Goal: Information Seeking & Learning: Learn about a topic

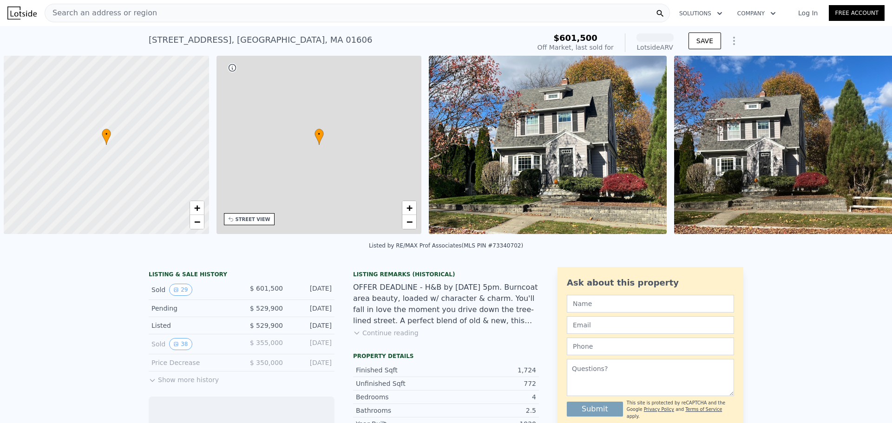
scroll to position [0, 4]
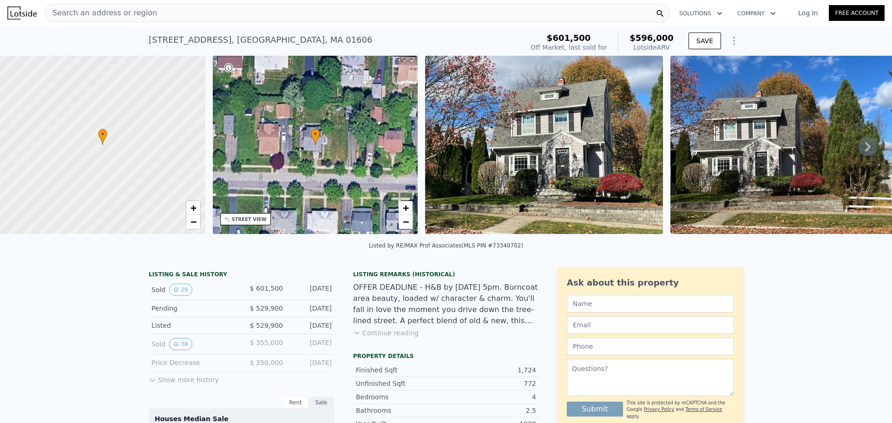
click at [150, 384] on icon at bounding box center [152, 380] width 7 height 7
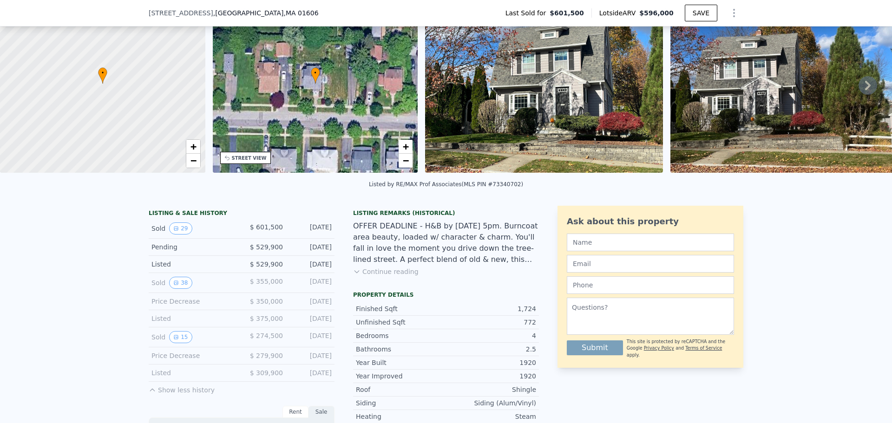
scroll to position [90, 0]
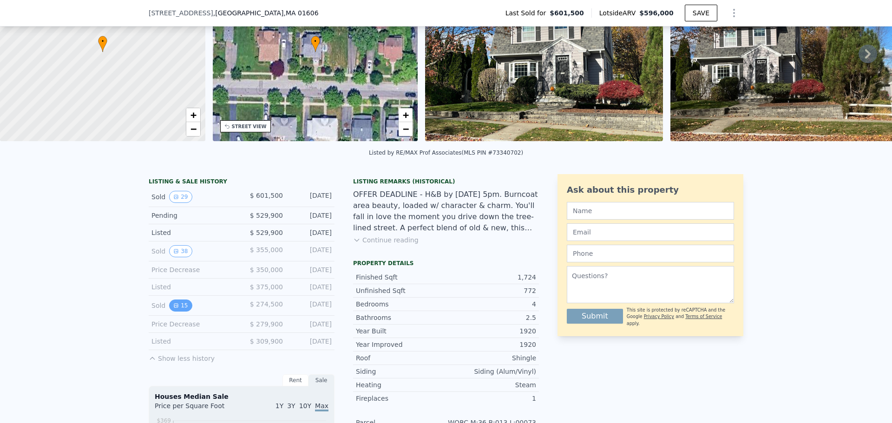
click at [177, 312] on button "15" at bounding box center [180, 306] width 23 height 12
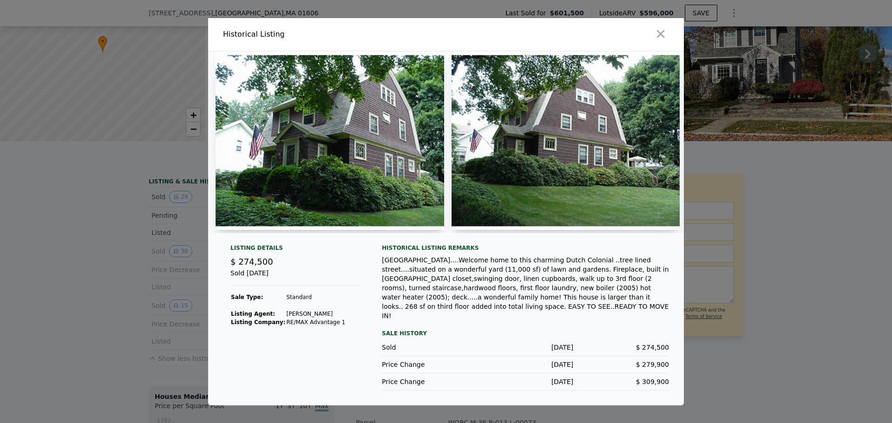
click at [331, 184] on img at bounding box center [330, 141] width 229 height 178
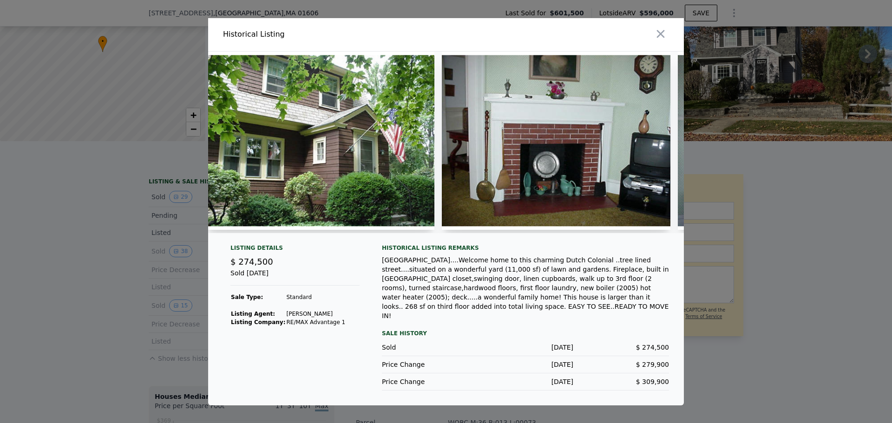
scroll to position [0, 756]
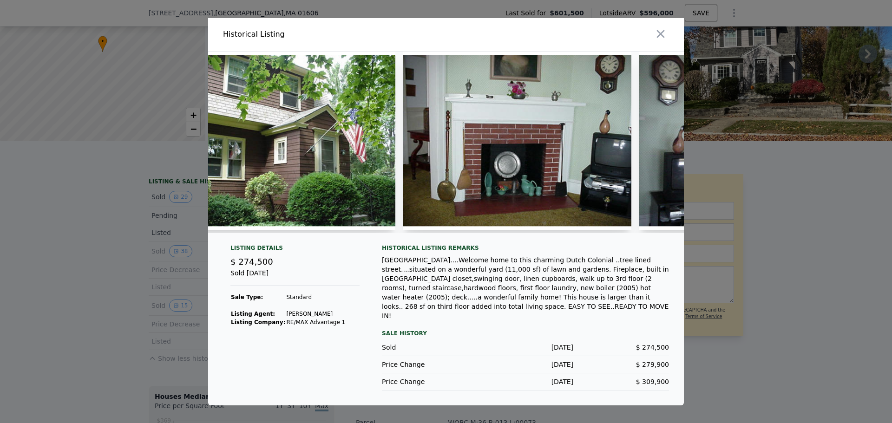
click at [482, 192] on img at bounding box center [517, 141] width 229 height 178
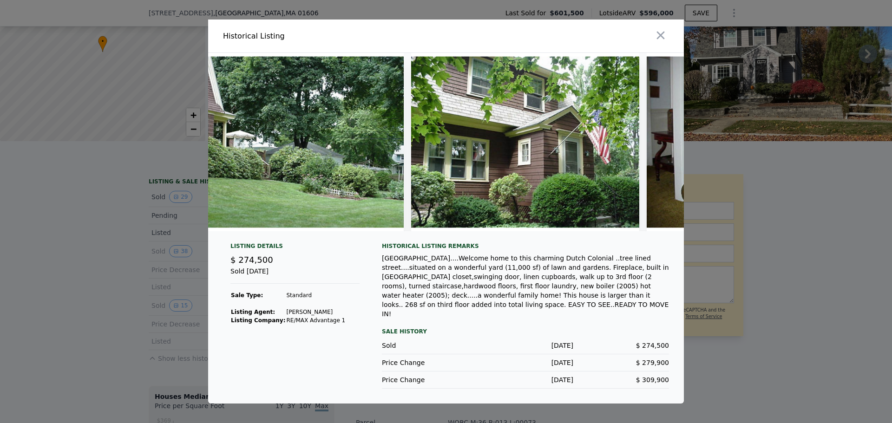
scroll to position [0, 0]
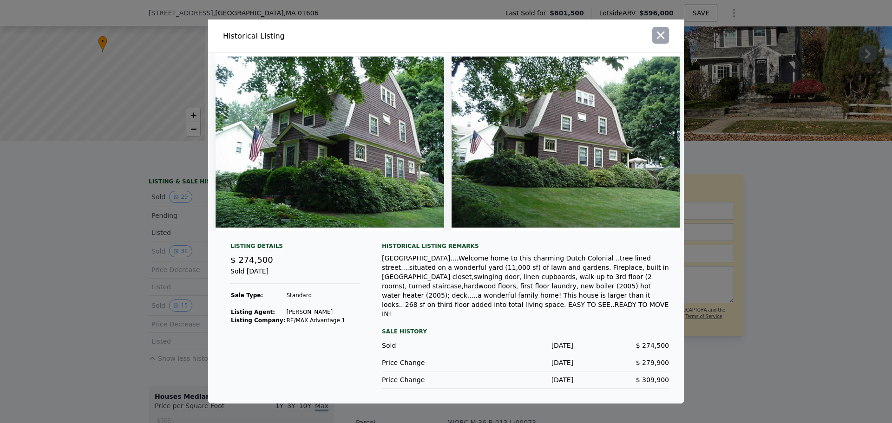
click at [663, 39] on icon "button" at bounding box center [661, 36] width 8 height 8
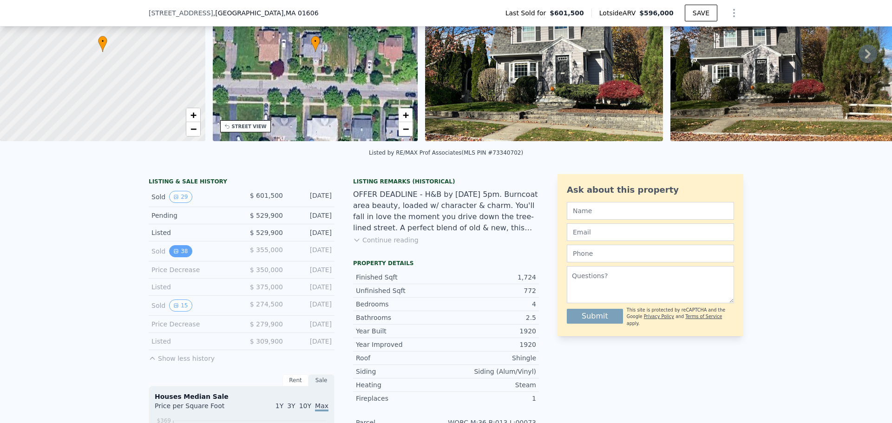
click at [174, 253] on icon "View historical data" at bounding box center [176, 251] width 4 height 4
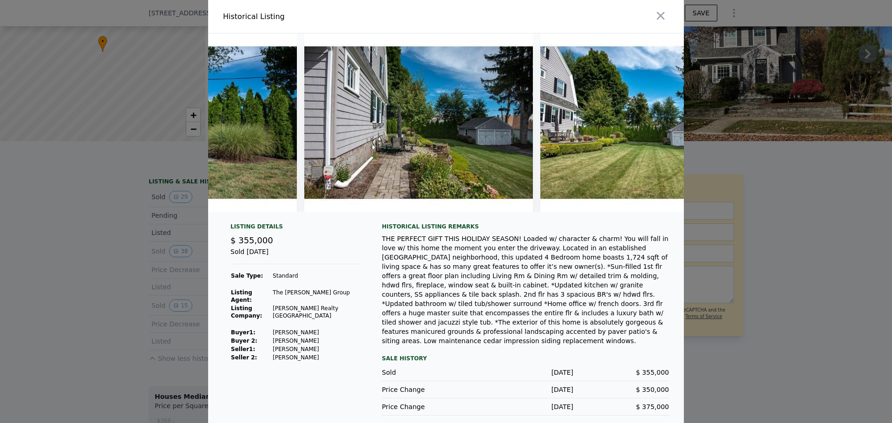
scroll to position [0, 8403]
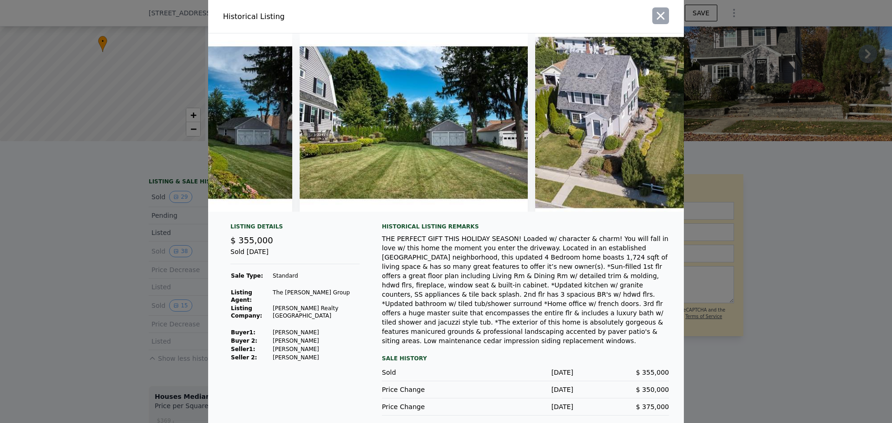
click at [664, 21] on icon "button" at bounding box center [660, 15] width 13 height 13
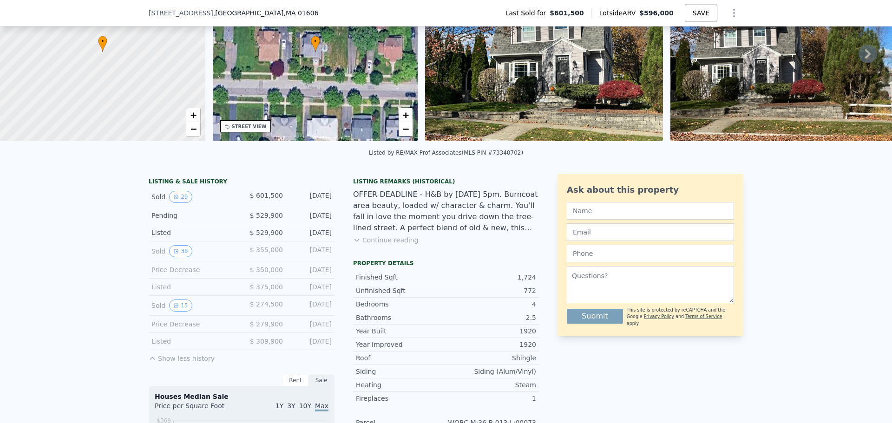
click at [362, 245] on button "Continue reading" at bounding box center [385, 240] width 65 height 9
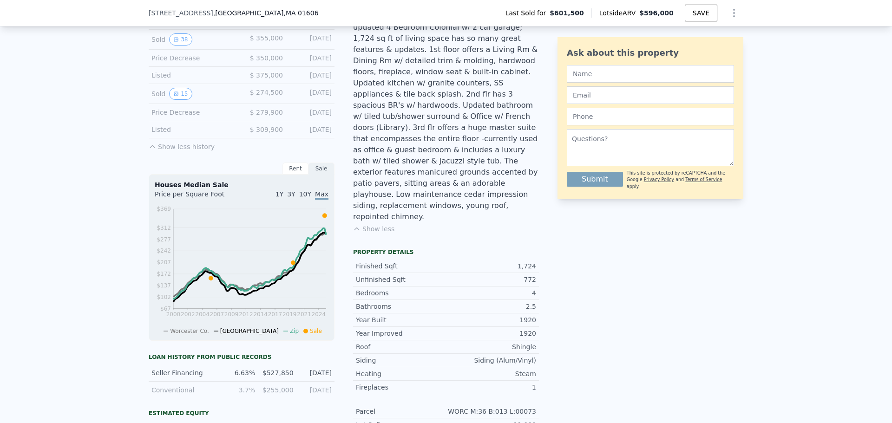
scroll to position [229, 0]
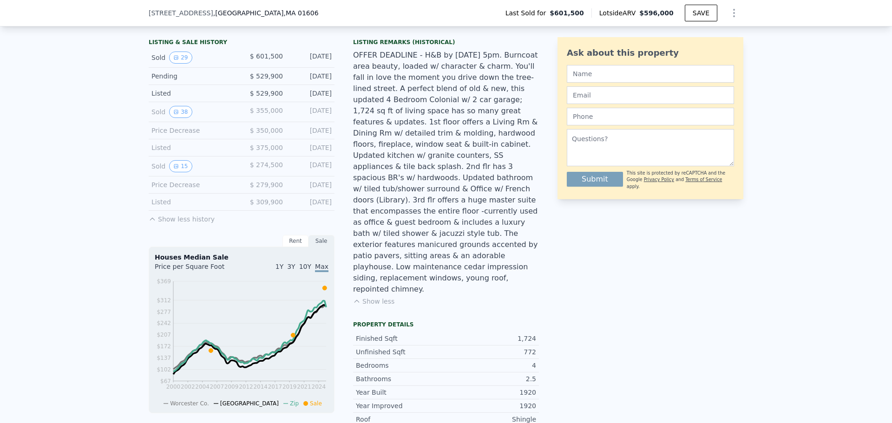
click at [323, 290] on icon at bounding box center [324, 288] width 4 height 4
click at [322, 290] on icon at bounding box center [324, 288] width 4 height 4
click at [310, 407] on span "Sale" at bounding box center [316, 403] width 12 height 7
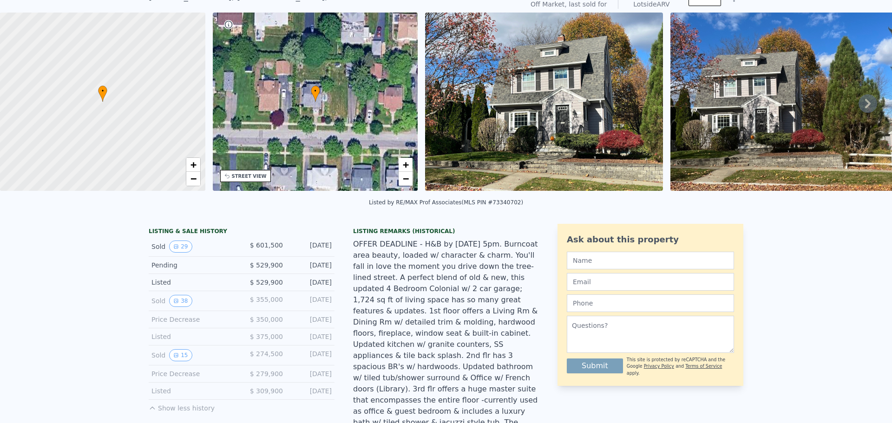
scroll to position [3, 0]
